Goal: Obtain resource: Download file/media

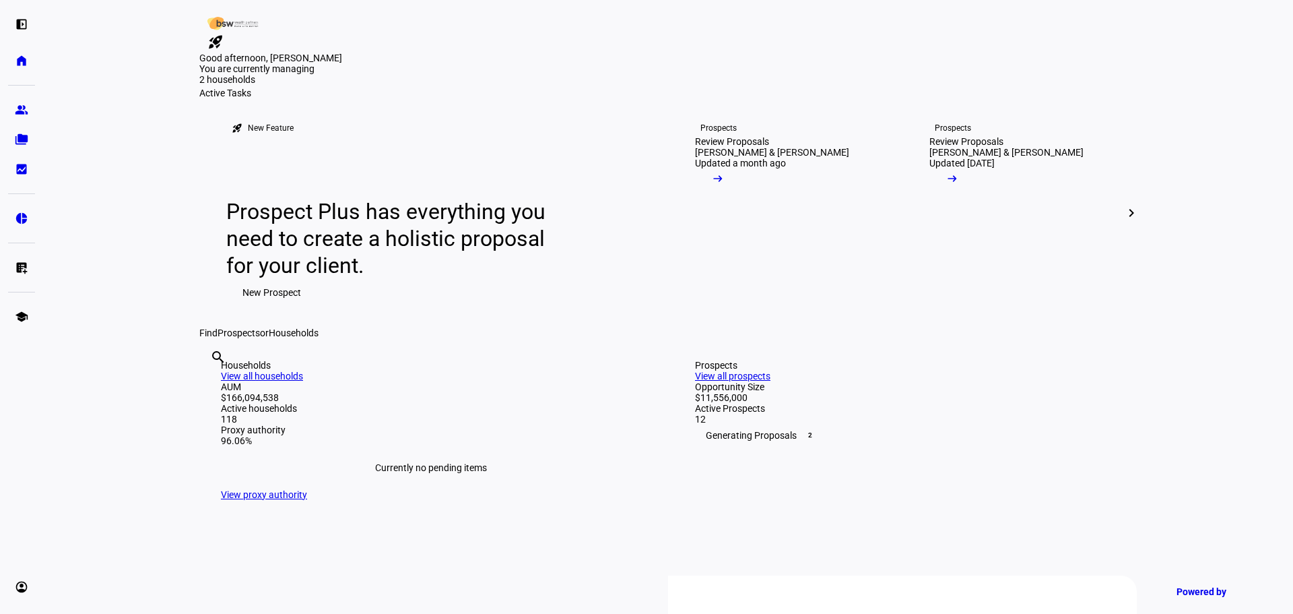
click at [213, 383] on input "text" at bounding box center [211, 375] width 3 height 16
type input "[PERSON_NAME]"
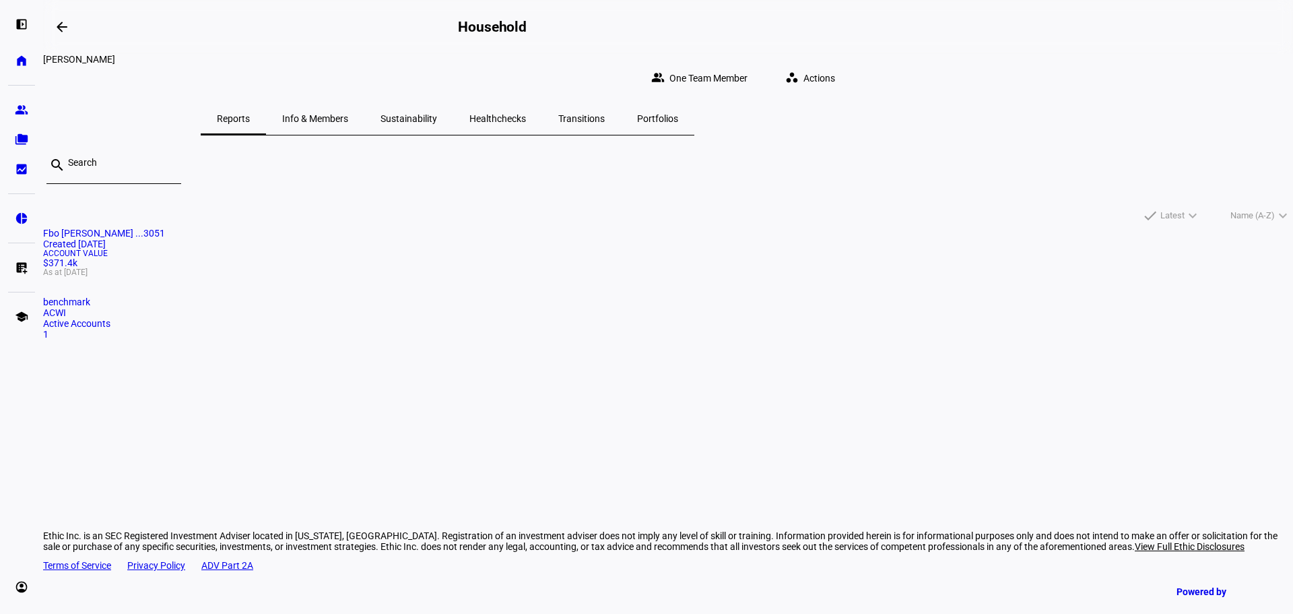
click at [480, 276] on div "Account Value $371.4k As at [DATE]" at bounding box center [668, 262] width 1250 height 27
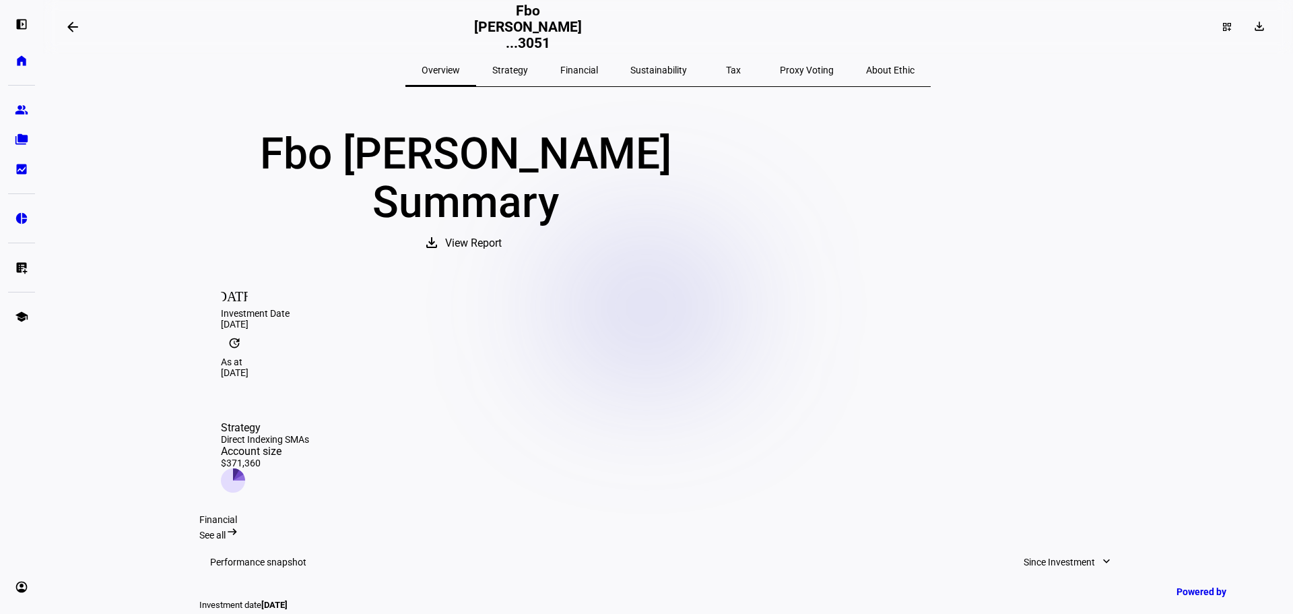
click at [502, 259] on span "View Report" at bounding box center [473, 243] width 57 height 32
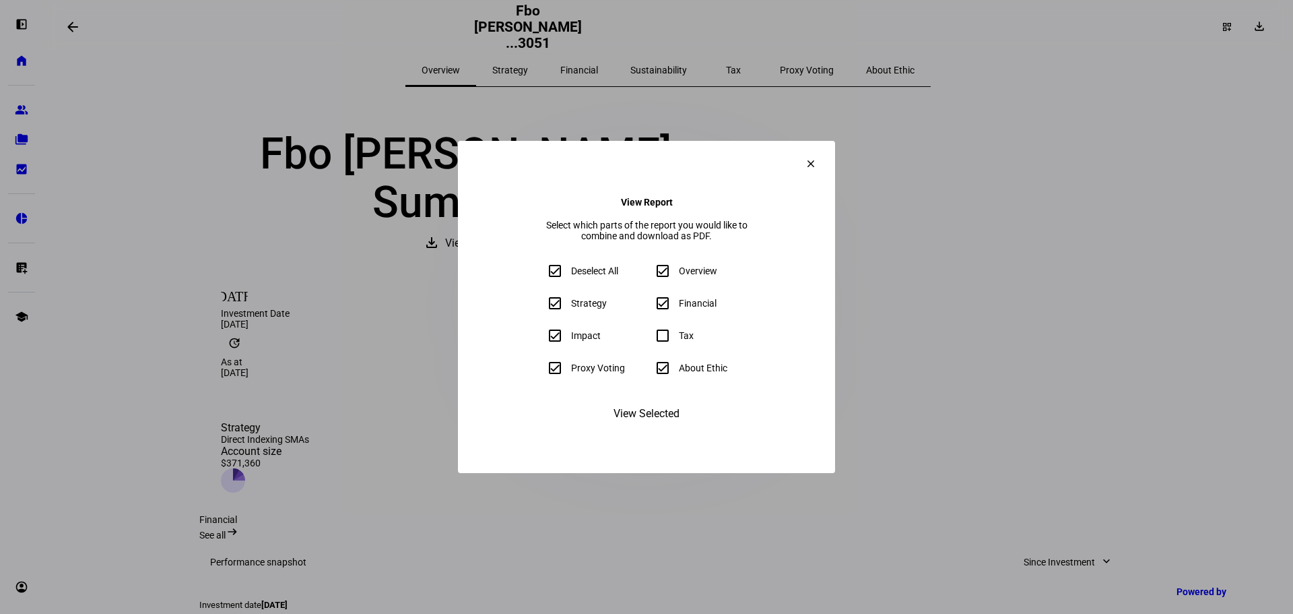
drag, startPoint x: 665, startPoint y: 379, endPoint x: 659, endPoint y: 417, distance: 38.2
click at [664, 381] on input "About Ethic" at bounding box center [662, 367] width 27 height 27
checkbox input "false"
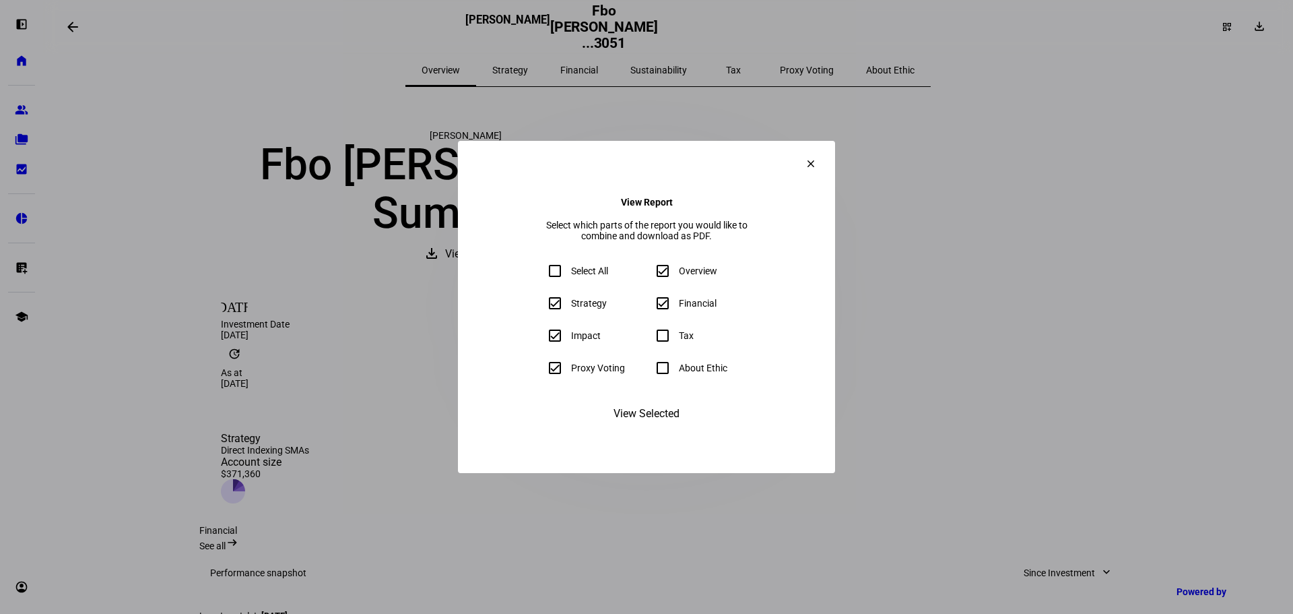
click at [654, 430] on span "View Selected" at bounding box center [647, 413] width 66 height 32
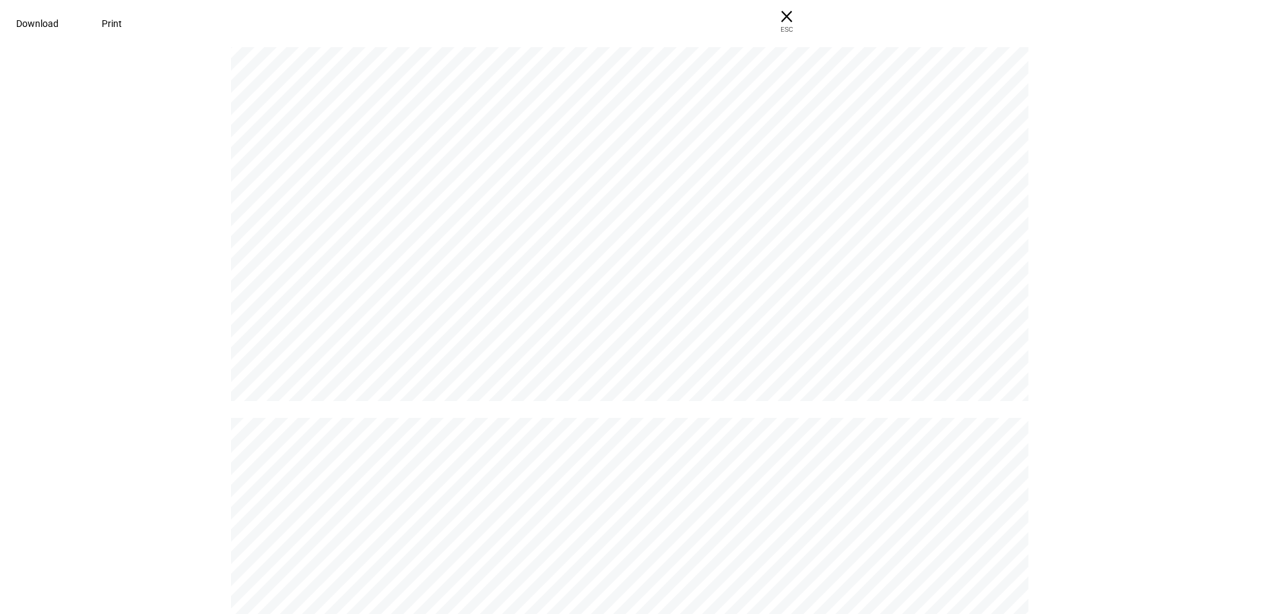
scroll to position [5726, 0]
drag, startPoint x: 82, startPoint y: 447, endPoint x: 88, endPoint y: 523, distance: 76.4
click at [88, 523] on div "[PERSON_NAME] [PERSON_NAME] [PERSON_NAME] ...3051 | Portfolio Report Powered by…" at bounding box center [641, 329] width 1283 height 570
click at [1124, 409] on div "[PERSON_NAME] [PERSON_NAME] [PERSON_NAME] ...3051 | Portfolio Report Powered by…" at bounding box center [641, 329] width 1283 height 570
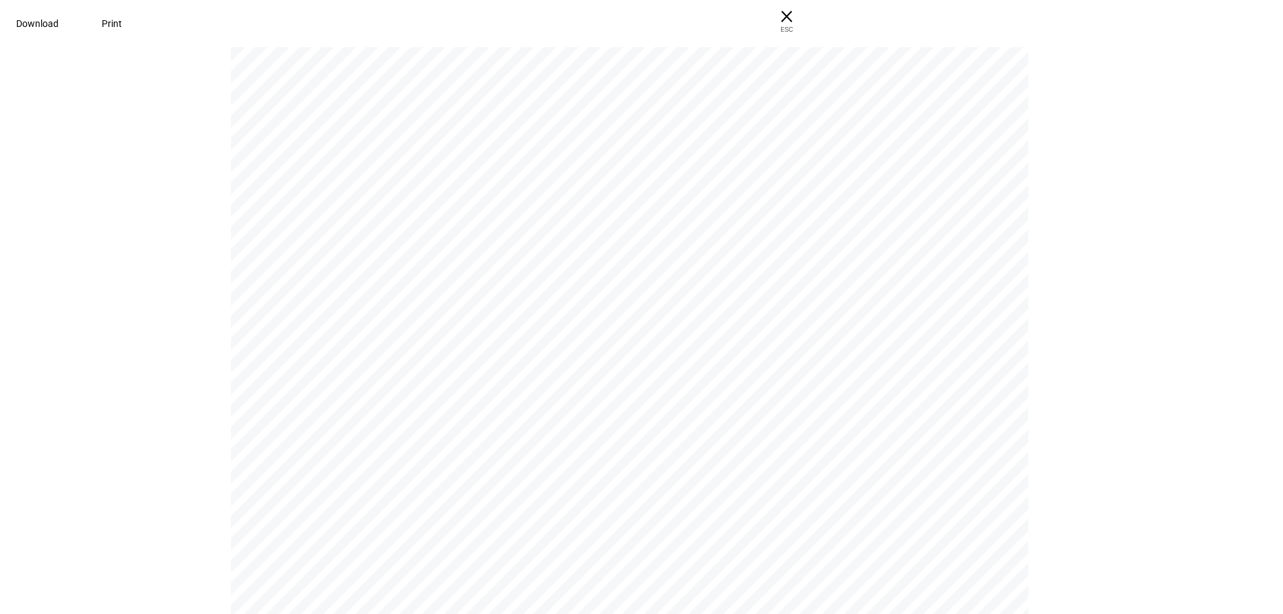
scroll to position [0, 0]
click at [59, 28] on span "Download" at bounding box center [37, 23] width 42 height 11
